Goal: Navigation & Orientation: Find specific page/section

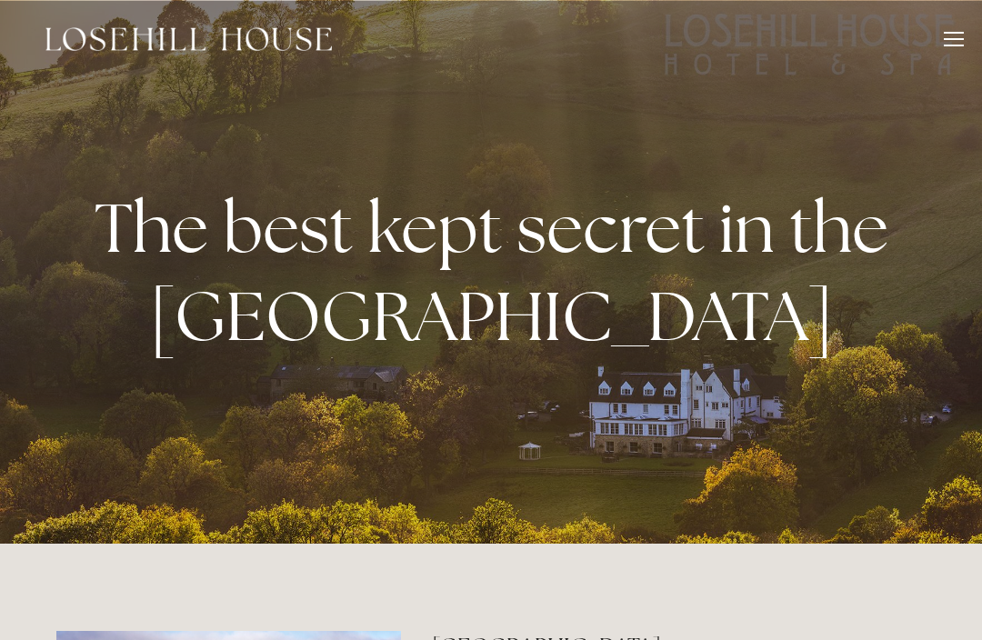
click at [956, 38] on div at bounding box center [954, 39] width 20 height 2
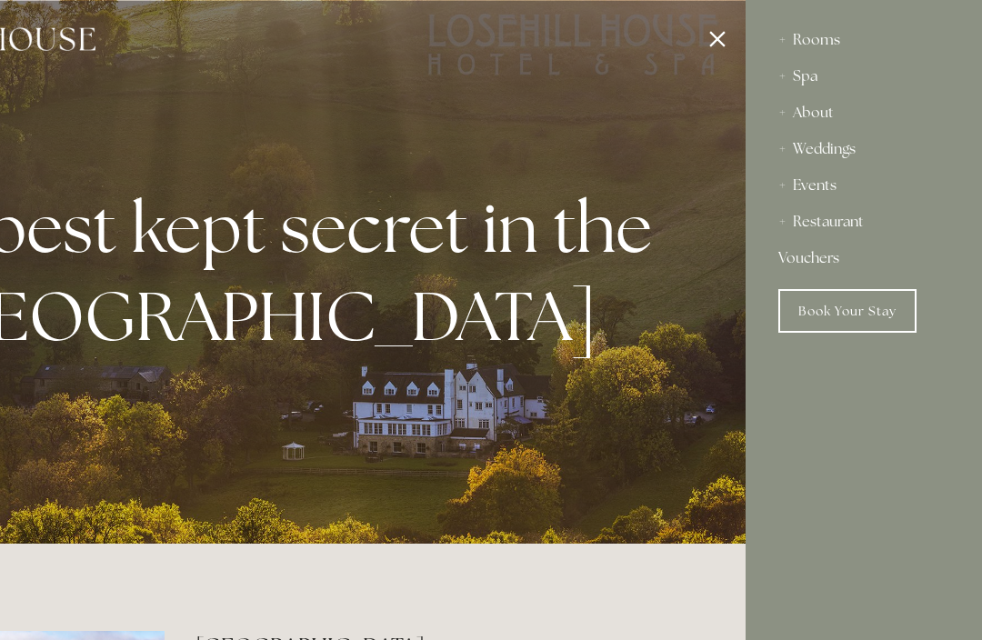
click at [828, 40] on div "Rooms" at bounding box center [863, 40] width 171 height 36
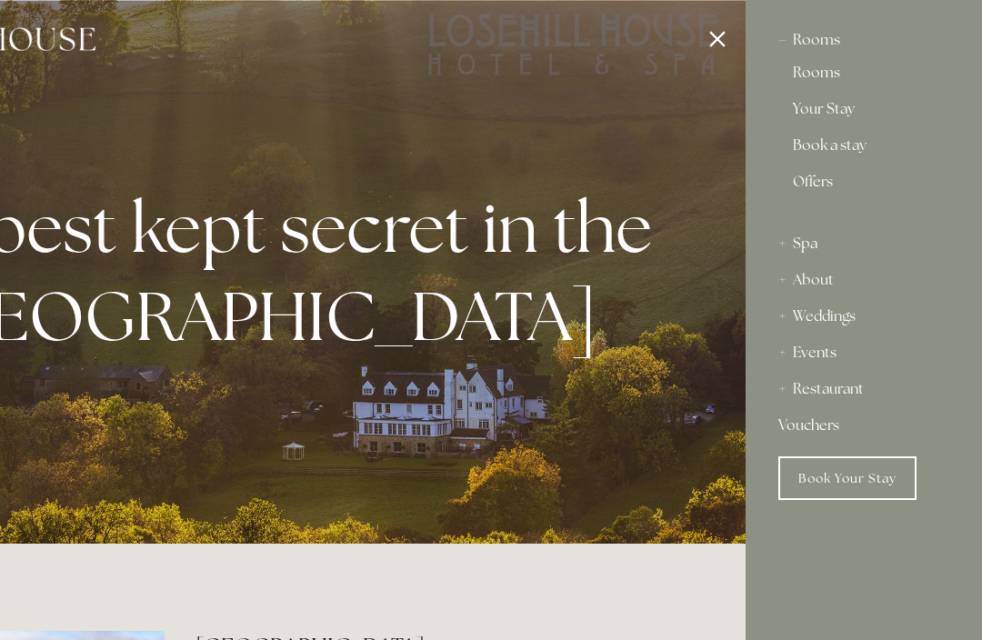
click at [836, 110] on link "Your Stay" at bounding box center [864, 113] width 142 height 22
